Goal: Find specific page/section: Find specific page/section

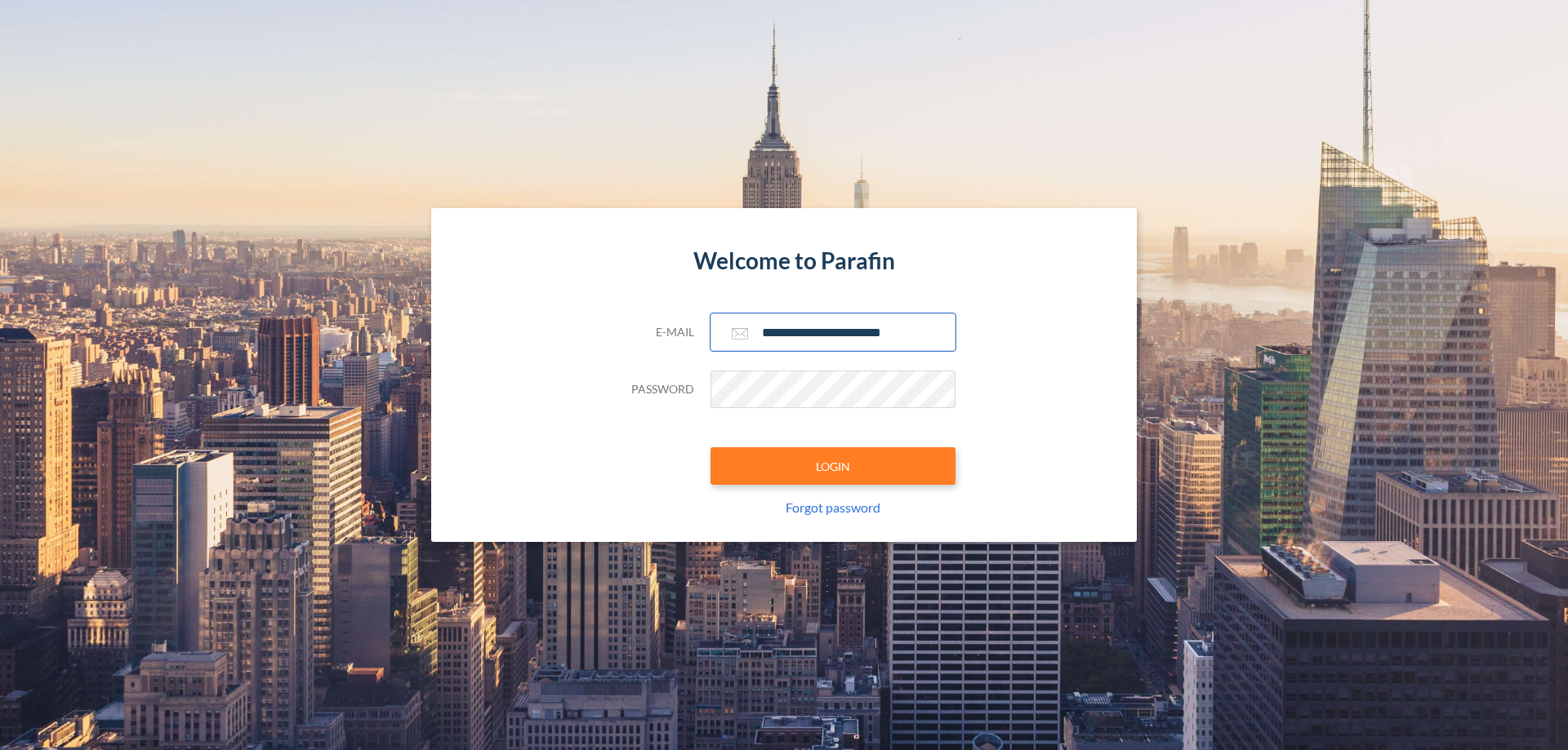
type input "**********"
click at [833, 466] on button "LOGIN" at bounding box center [832, 466] width 245 height 38
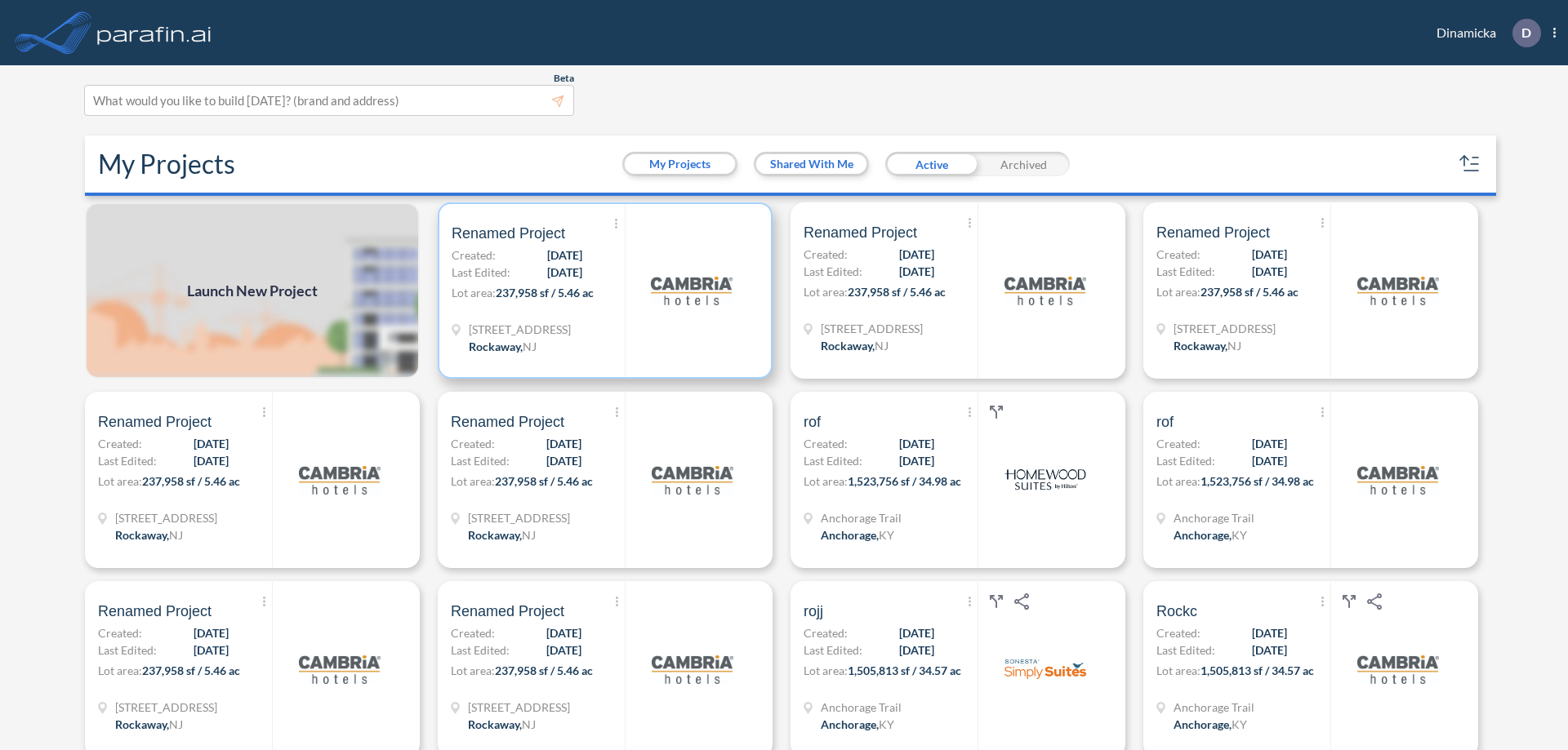
scroll to position [4, 0]
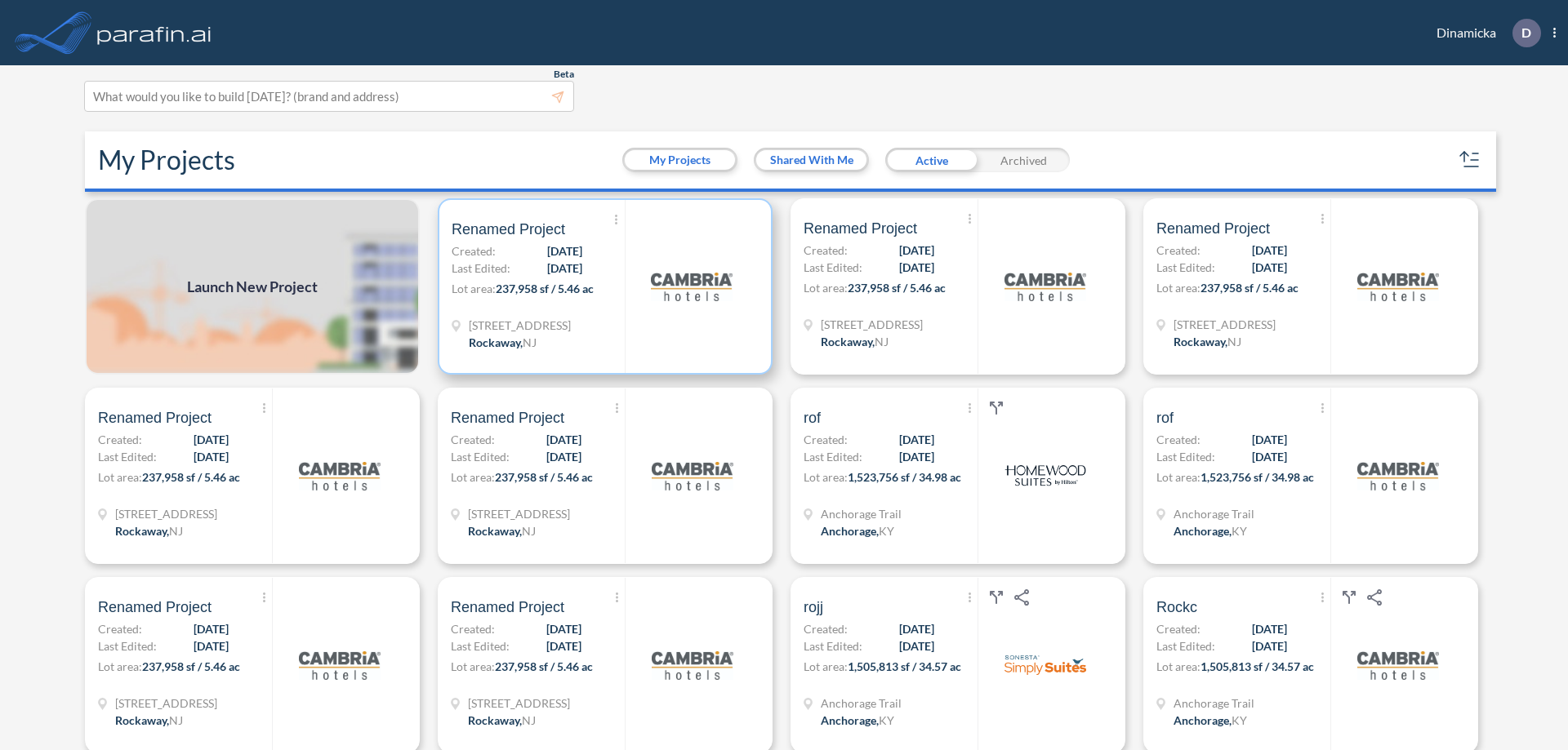
click at [602, 287] on p "Lot area: 237,958 sf / 5.46 ac" at bounding box center [538, 291] width 173 height 23
